Goal: Complete application form

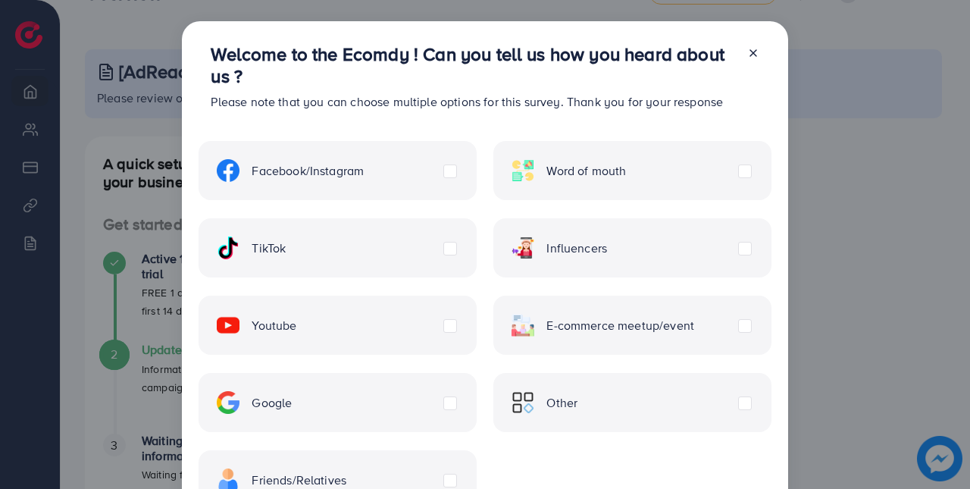
scroll to position [62, 0]
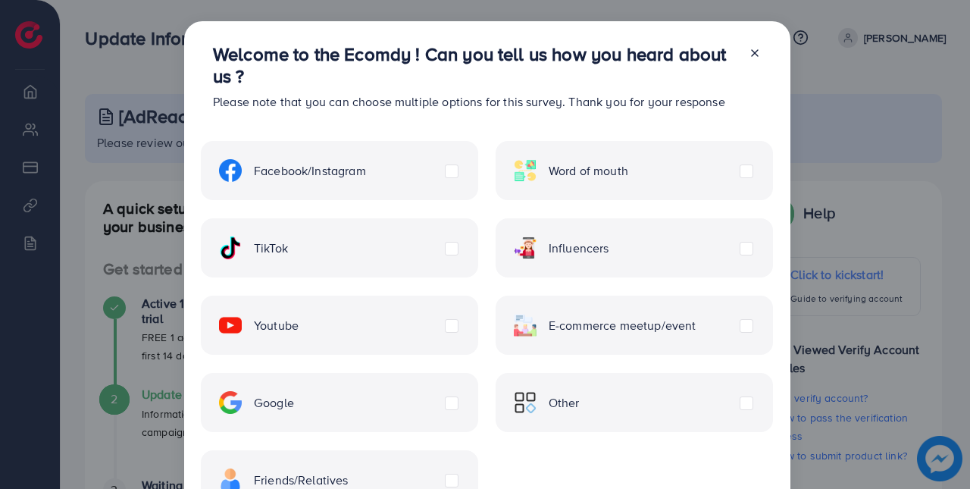
click at [342, 242] on div "TikTok" at bounding box center [339, 247] width 277 height 59
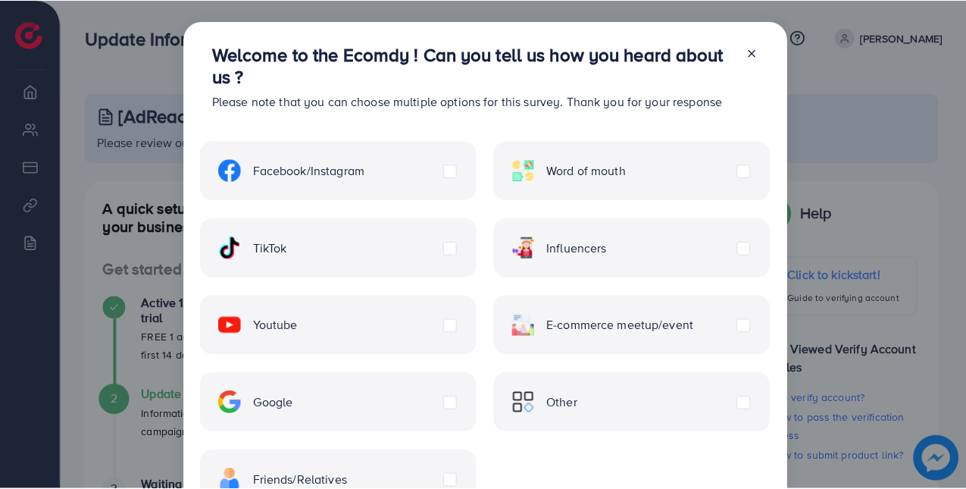
scroll to position [120, 0]
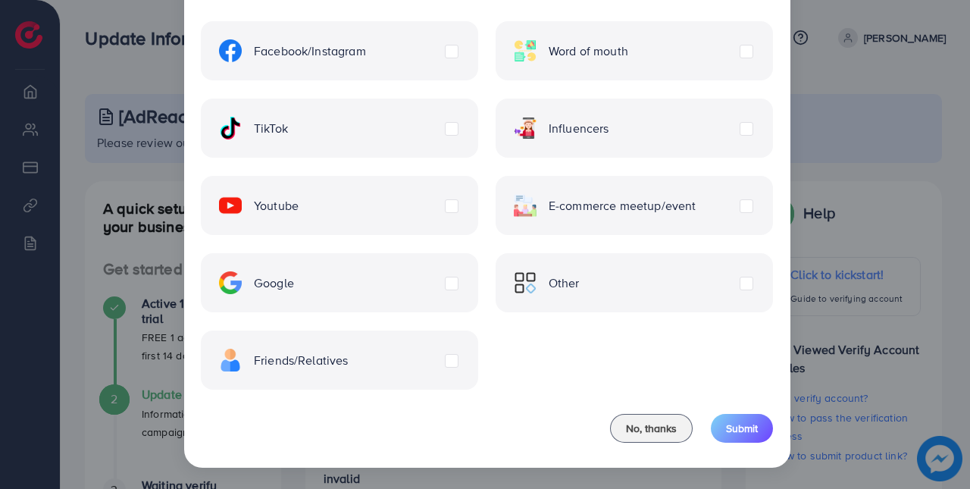
click at [288, 135] on label "TikTok" at bounding box center [253, 128] width 69 height 23
click at [739, 439] on button "Submit" at bounding box center [742, 428] width 62 height 29
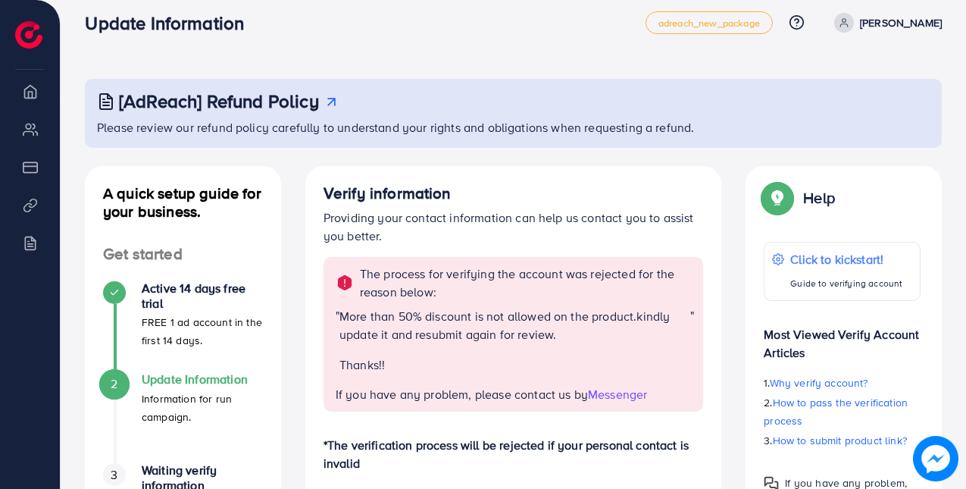
scroll to position [17, 0]
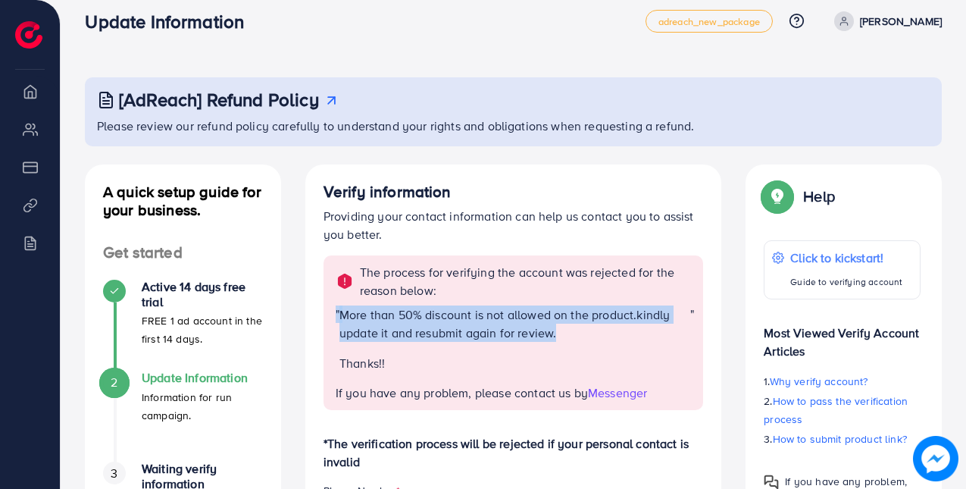
drag, startPoint x: 339, startPoint y: 308, endPoint x: 618, endPoint y: 330, distance: 278.9
click at [618, 330] on div "" More than 50% discount is not allowed on the product.kindly update it and res…" at bounding box center [515, 344] width 359 height 79
click at [618, 330] on p "More than 50% discount is not allowed on the product.kindly update it and resub…" at bounding box center [514, 323] width 351 height 36
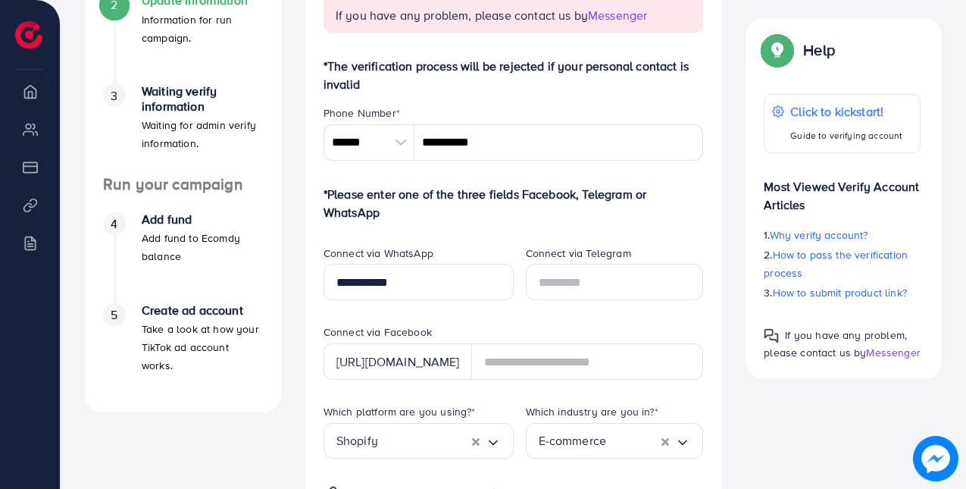
scroll to position [106, 0]
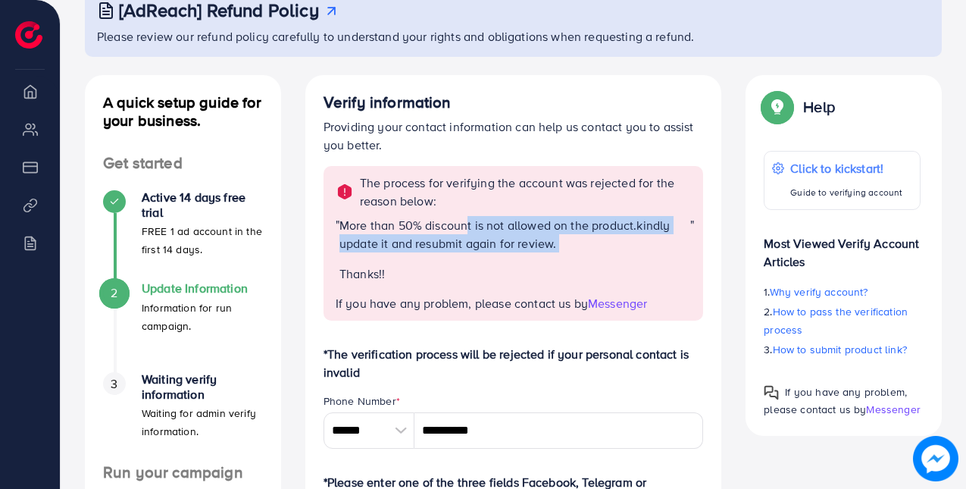
drag, startPoint x: 439, startPoint y: 253, endPoint x: 465, endPoint y: 232, distance: 33.4
click at [465, 232] on div "More than 50% discount is not allowed on the product.kindly update it and resub…" at bounding box center [514, 255] width 351 height 79
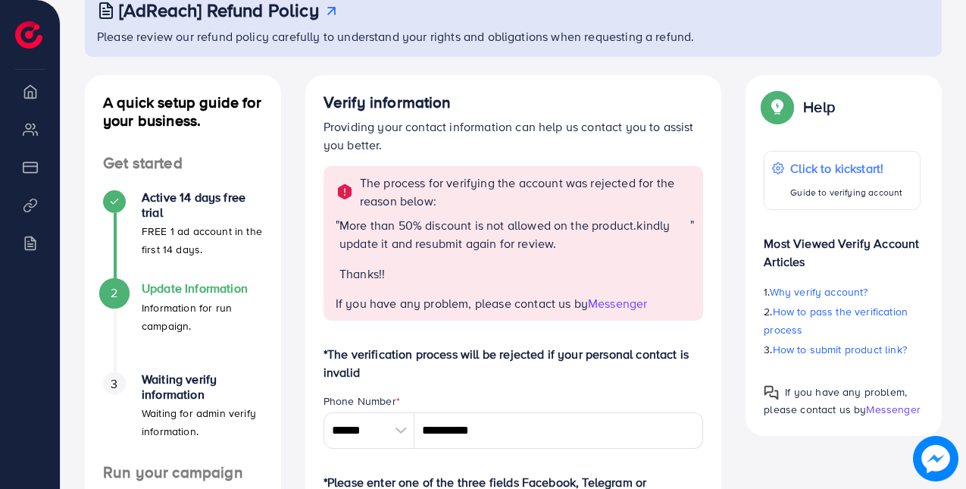
click at [496, 270] on p "Thanks!!" at bounding box center [514, 273] width 351 height 18
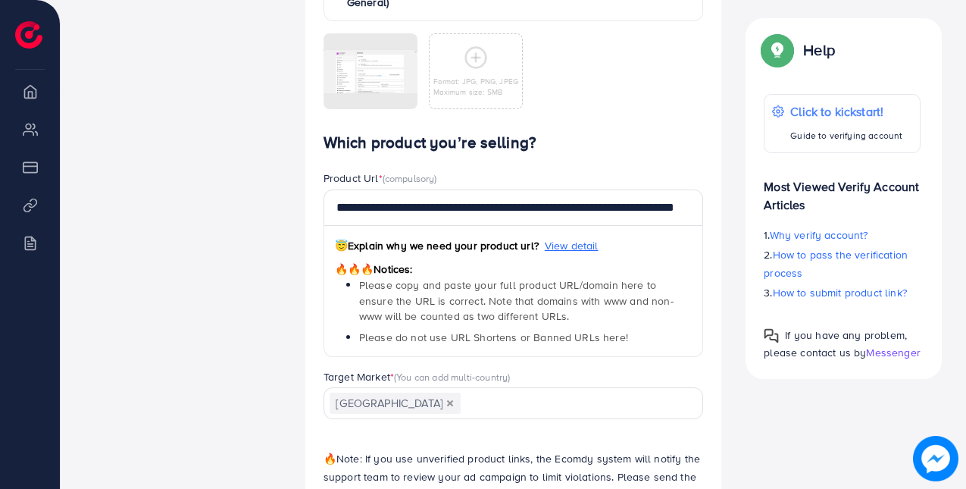
scroll to position [968, 0]
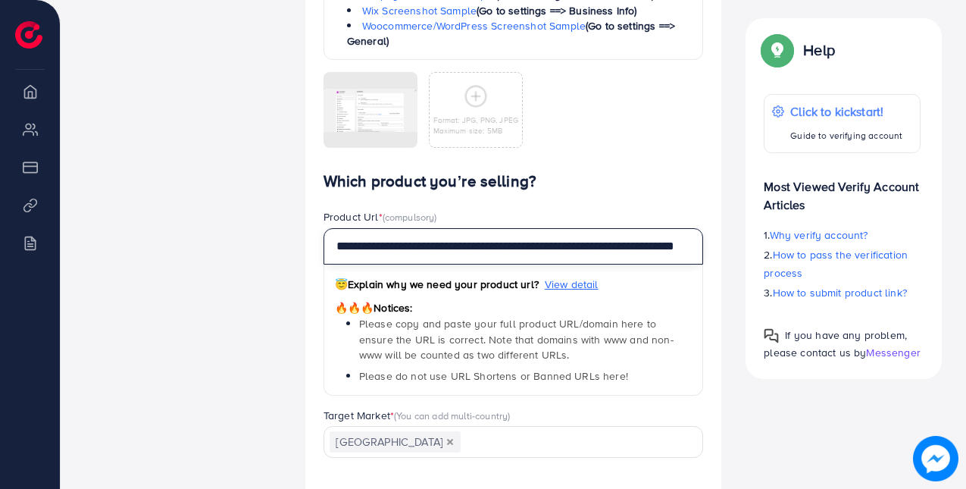
click at [469, 247] on input "**********" at bounding box center [514, 246] width 380 height 36
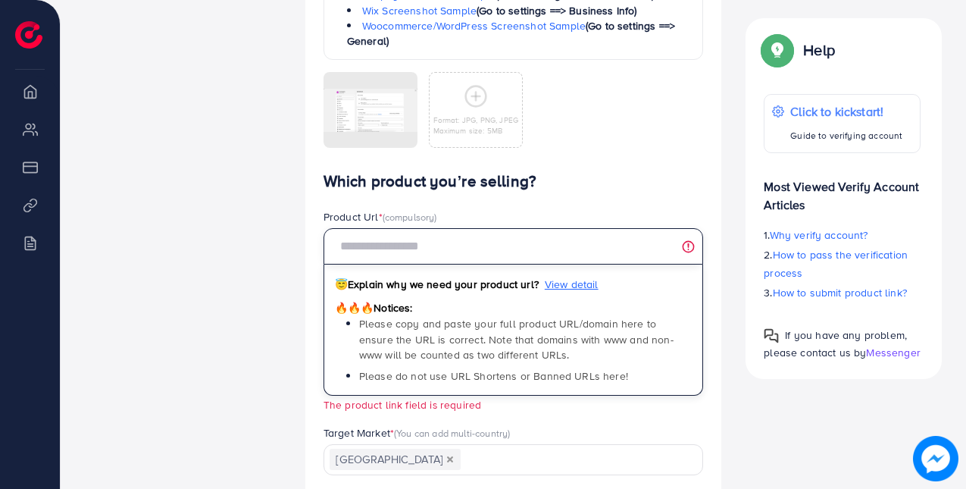
paste input "**********"
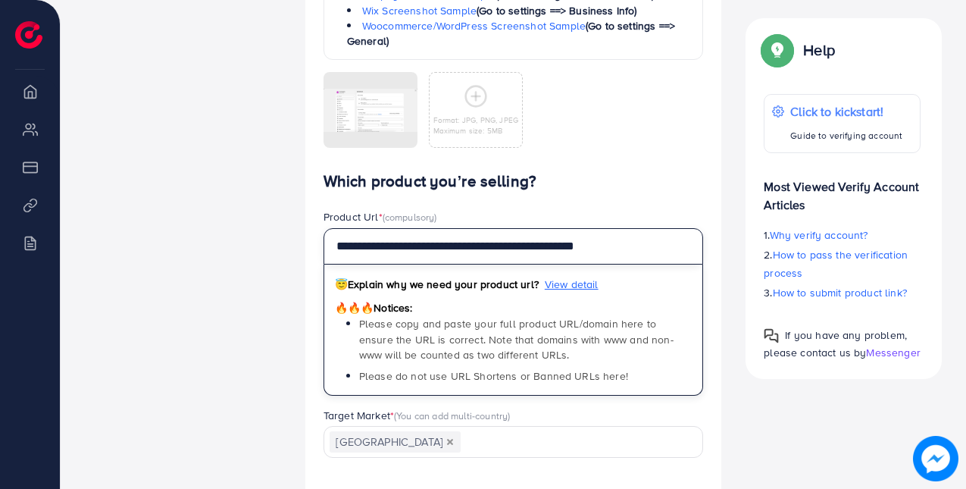
scroll to position [1104, 0]
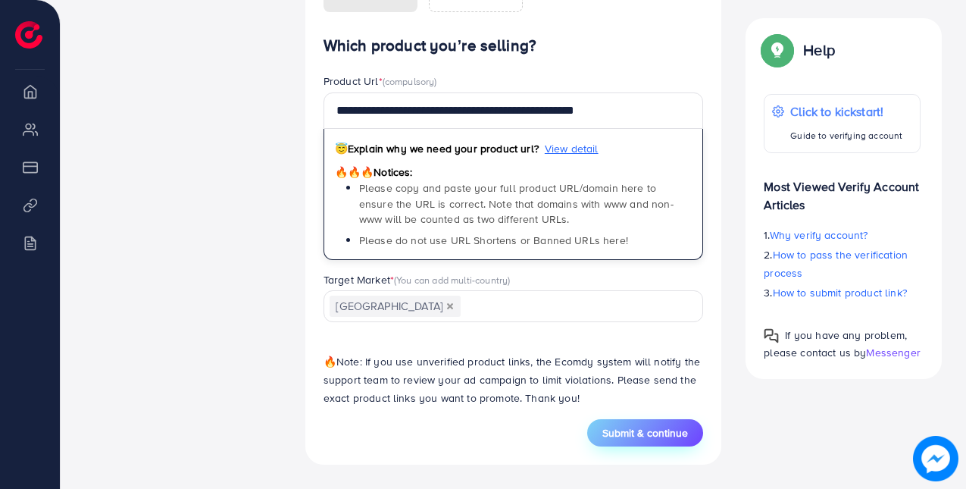
click at [635, 432] on span "Submit & continue" at bounding box center [645, 432] width 86 height 15
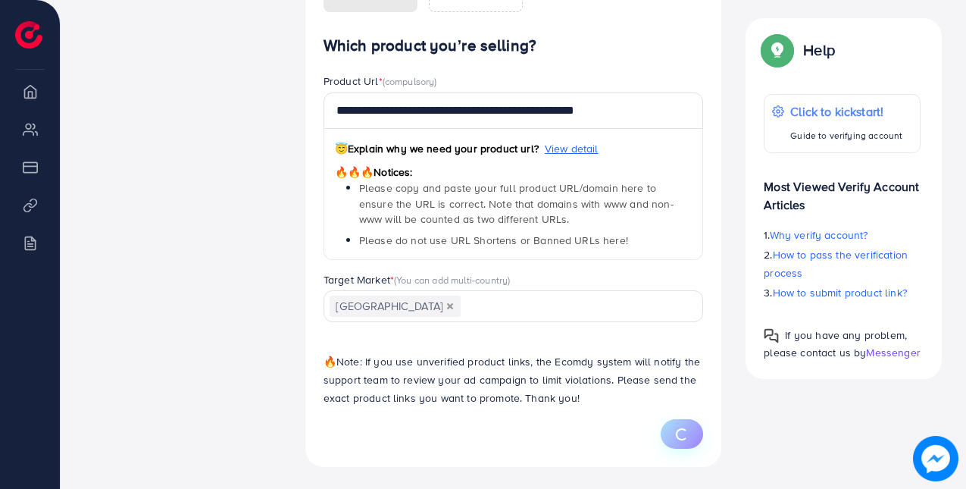
type input "**********"
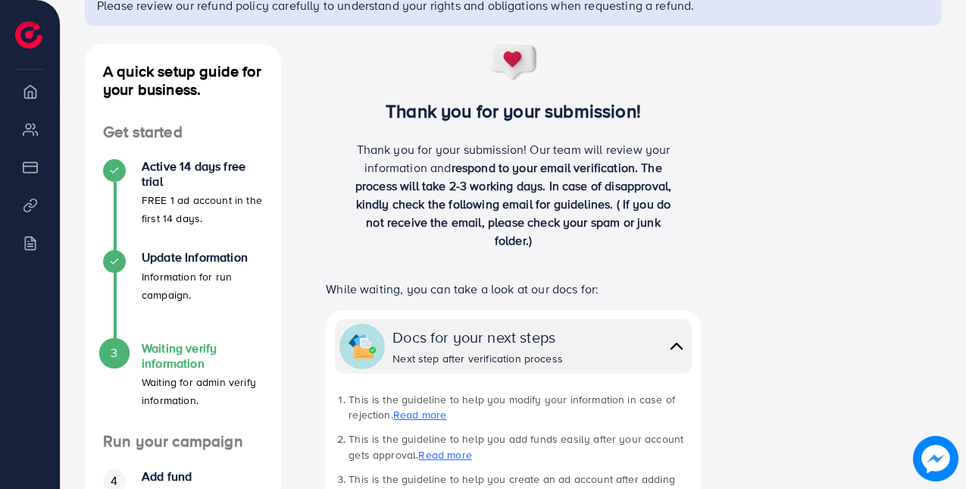
scroll to position [108, 0]
